Goal: Task Accomplishment & Management: Manage account settings

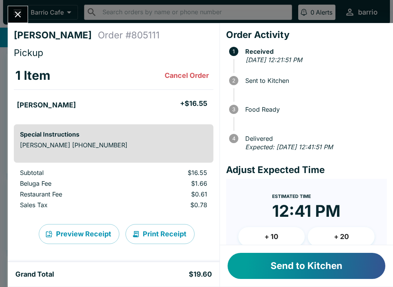
click at [300, 264] on button "Send to Kitchen" at bounding box center [307, 266] width 158 height 26
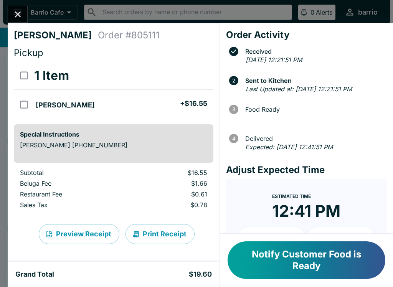
click at [20, 12] on icon "Close" at bounding box center [18, 14] width 10 height 10
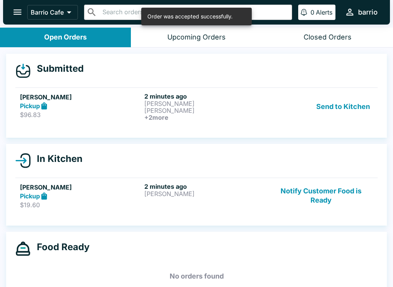
click at [120, 109] on div "Pickup" at bounding box center [80, 106] width 121 height 9
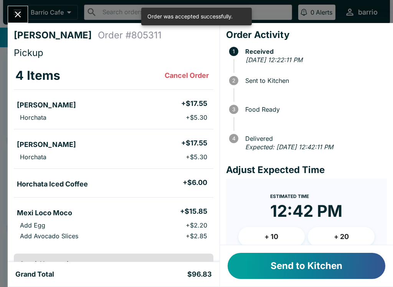
click at [233, 112] on text "3" at bounding box center [233, 109] width 3 height 6
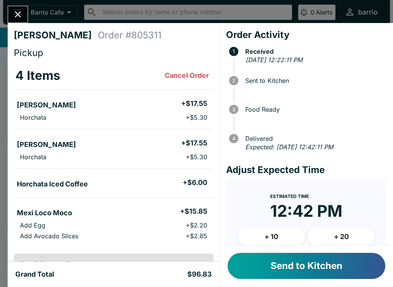
click at [265, 234] on button "+ 10" at bounding box center [271, 236] width 67 height 19
click at [269, 269] on button "Send to Kitchen" at bounding box center [307, 266] width 158 height 26
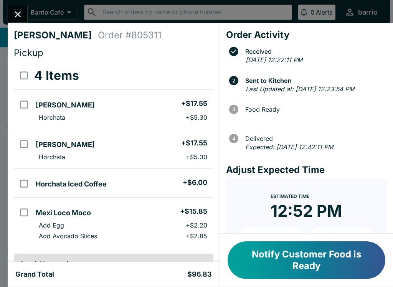
click at [23, 20] on button "Close" at bounding box center [18, 14] width 20 height 17
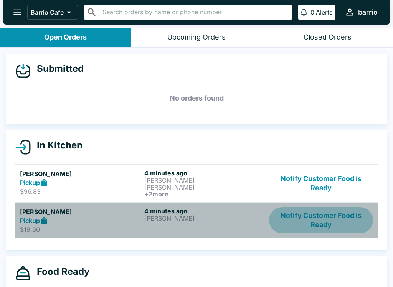
click at [315, 218] on button "Notify Customer Food is Ready" at bounding box center [321, 220] width 104 height 26
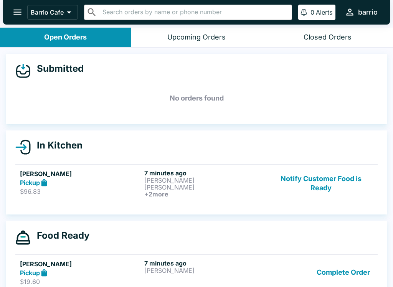
click at [311, 182] on button "Notify Customer Food is Ready" at bounding box center [321, 183] width 104 height 28
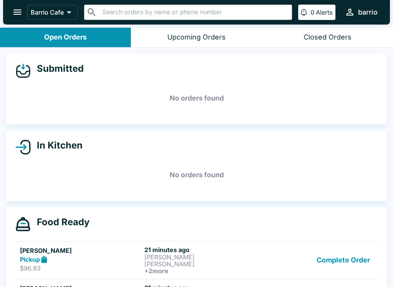
click at [337, 263] on button "Complete Order" at bounding box center [343, 260] width 59 height 28
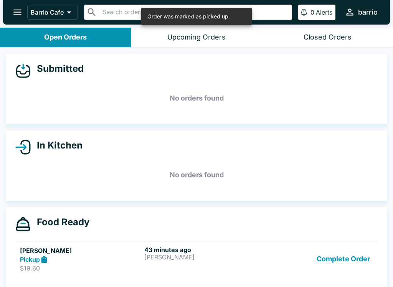
click at [334, 262] on button "Complete Order" at bounding box center [343, 259] width 59 height 26
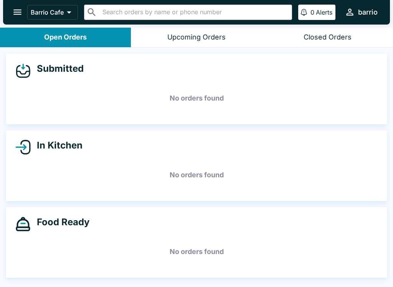
scroll to position [1, 0]
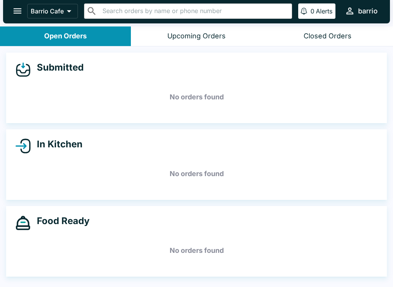
click at [17, 12] on icon "open drawer" at bounding box center [17, 11] width 10 height 10
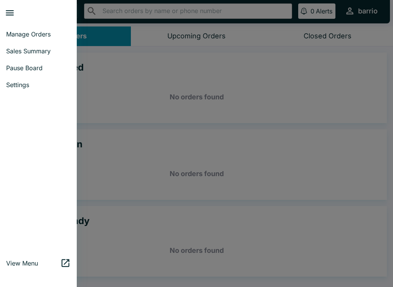
click at [38, 31] on span "Manage Orders" at bounding box center [38, 34] width 64 height 8
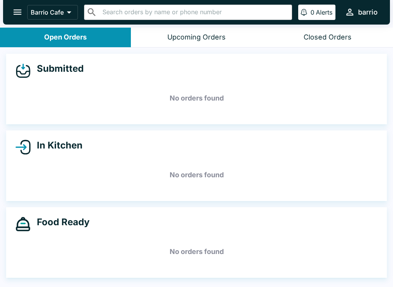
click at [13, 7] on icon "open drawer" at bounding box center [17, 12] width 10 height 10
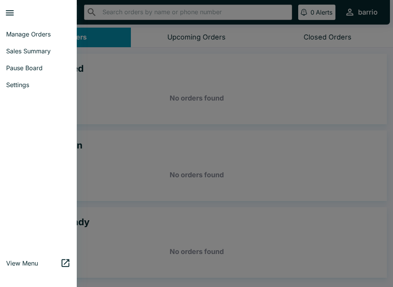
click at [13, 16] on icon "close drawer" at bounding box center [10, 13] width 10 height 10
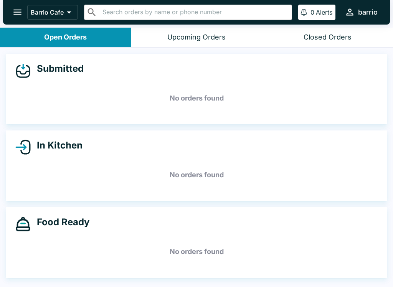
click at [15, 15] on icon "open drawer" at bounding box center [17, 12] width 8 height 5
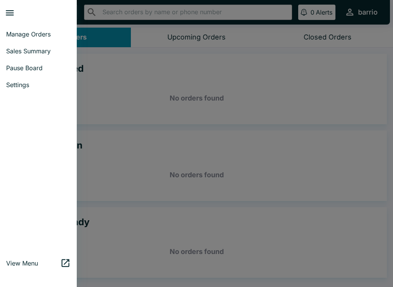
click at [10, 11] on icon "close drawer" at bounding box center [10, 12] width 8 height 5
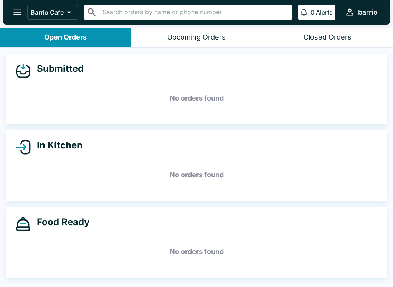
click at [22, 10] on icon "open drawer" at bounding box center [17, 12] width 10 height 10
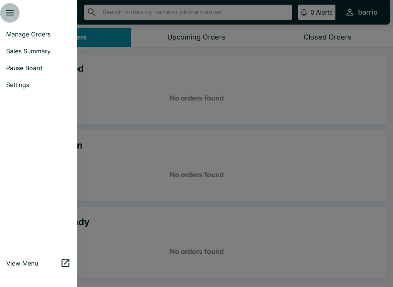
click at [10, 13] on icon "close drawer" at bounding box center [10, 12] width 8 height 5
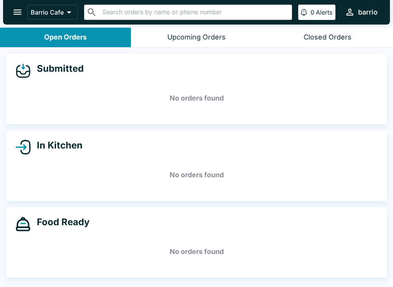
click at [13, 8] on icon "open drawer" at bounding box center [17, 12] width 10 height 10
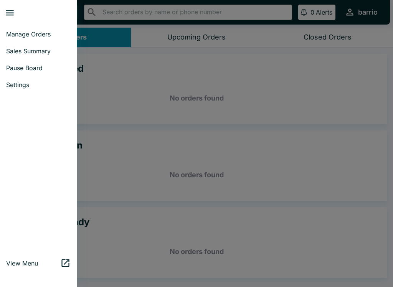
click at [17, 256] on link "View Menu" at bounding box center [38, 263] width 77 height 17
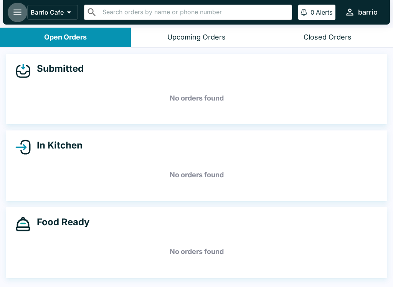
click at [17, 8] on icon "open drawer" at bounding box center [17, 12] width 10 height 10
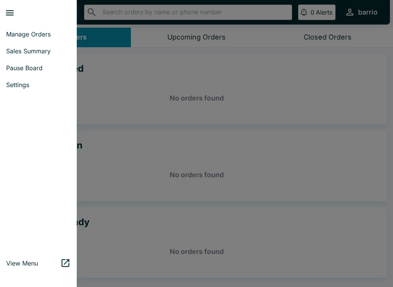
click at [22, 83] on span "Settings" at bounding box center [38, 85] width 64 height 8
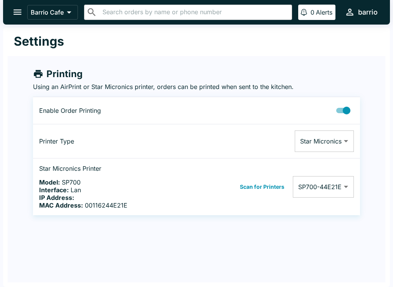
click at [16, 16] on icon "open drawer" at bounding box center [17, 12] width 10 height 10
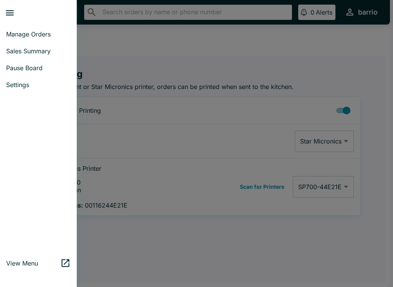
click at [11, 11] on icon "close drawer" at bounding box center [10, 12] width 8 height 5
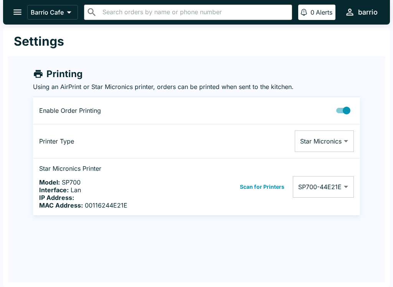
click at [23, 15] on button "open drawer" at bounding box center [18, 12] width 20 height 20
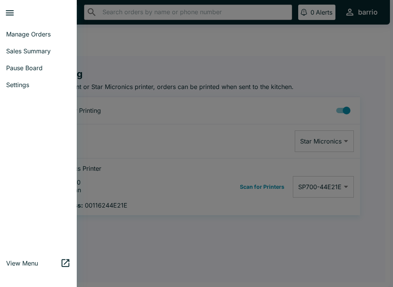
click at [33, 37] on span "Manage Orders" at bounding box center [38, 34] width 64 height 8
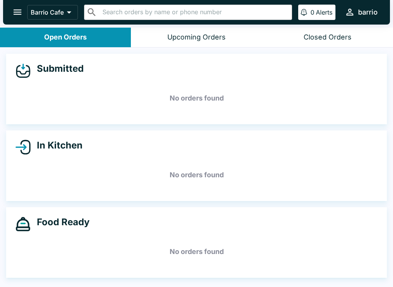
scroll to position [0, 0]
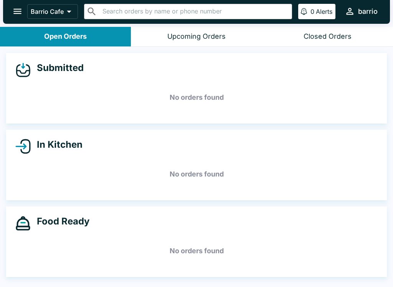
click at [12, 15] on button "open drawer" at bounding box center [18, 12] width 20 height 20
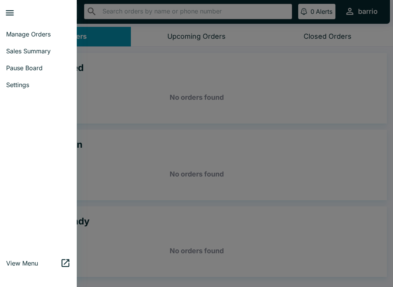
click at [38, 68] on span "Pause Board" at bounding box center [38, 68] width 64 height 8
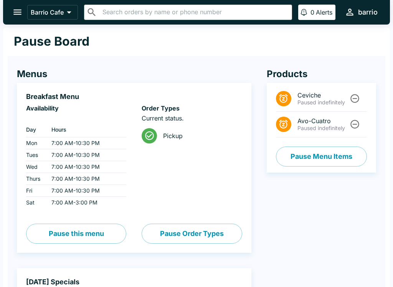
click at [316, 155] on button "Pause Menu Items" at bounding box center [321, 157] width 91 height 20
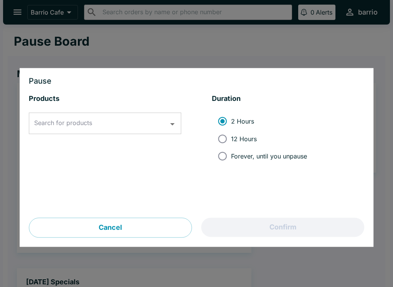
click at [129, 119] on input "Search for products" at bounding box center [99, 123] width 134 height 15
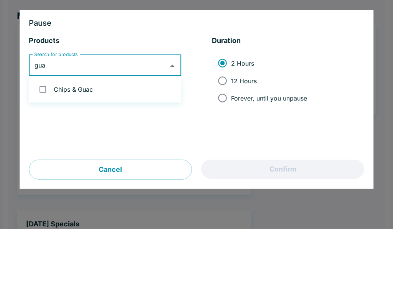
type input "guac"
click at [89, 137] on li "Chips & Guac" at bounding box center [105, 147] width 152 height 20
checkbox input "true"
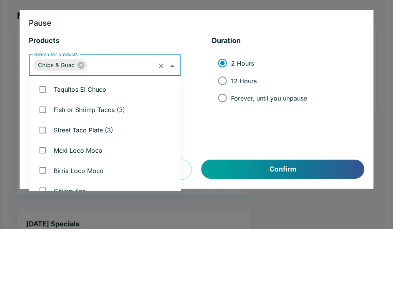
scroll to position [91, 0]
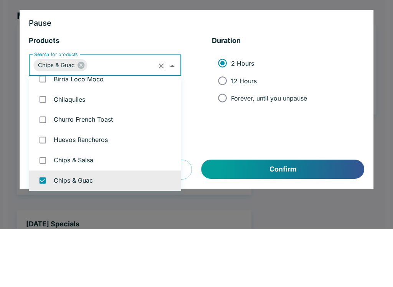
click at [222, 130] on input "12 Hours" at bounding box center [222, 138] width 17 height 17
radio input "true"
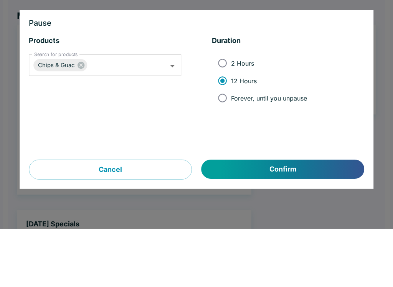
scroll to position [58, 0]
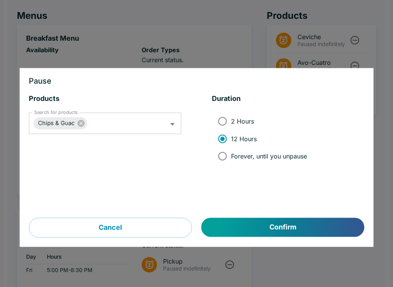
click at [284, 230] on button "Confirm" at bounding box center [283, 227] width 163 height 19
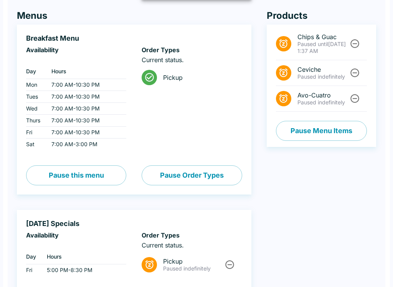
click at [352, 69] on icon "Unpause" at bounding box center [355, 73] width 10 height 10
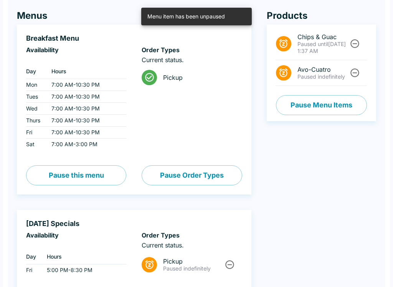
click at [357, 71] on icon "Unpause" at bounding box center [355, 73] width 10 height 10
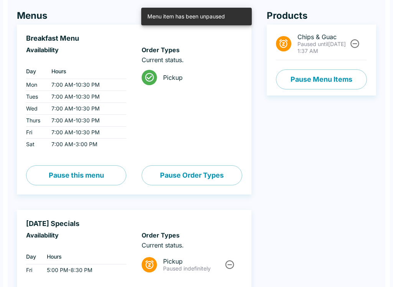
scroll to position [0, 0]
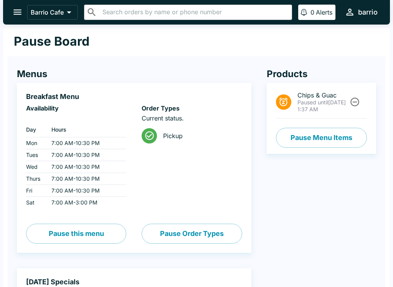
click at [17, 7] on button "open drawer" at bounding box center [18, 12] width 20 height 20
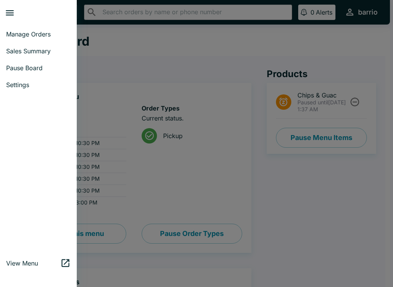
click at [50, 30] on link "Manage Orders" at bounding box center [38, 34] width 77 height 17
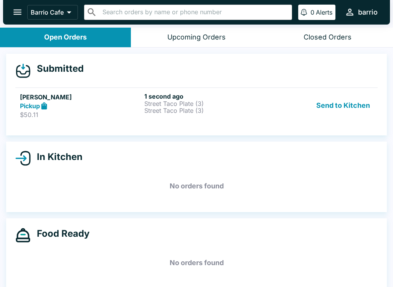
click at [171, 121] on link "[PERSON_NAME] Pickup $50.11 1 second ago Street Taco Plate (3) Street Taco Plat…" at bounding box center [196, 106] width 362 height 36
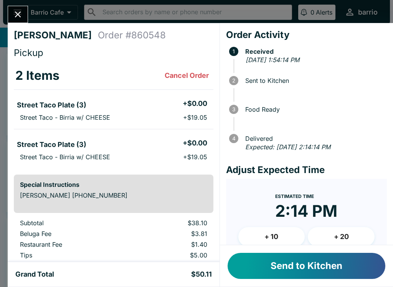
click at [253, 272] on button "Send to Kitchen" at bounding box center [307, 266] width 158 height 26
